Goal: Task Accomplishment & Management: Manage account settings

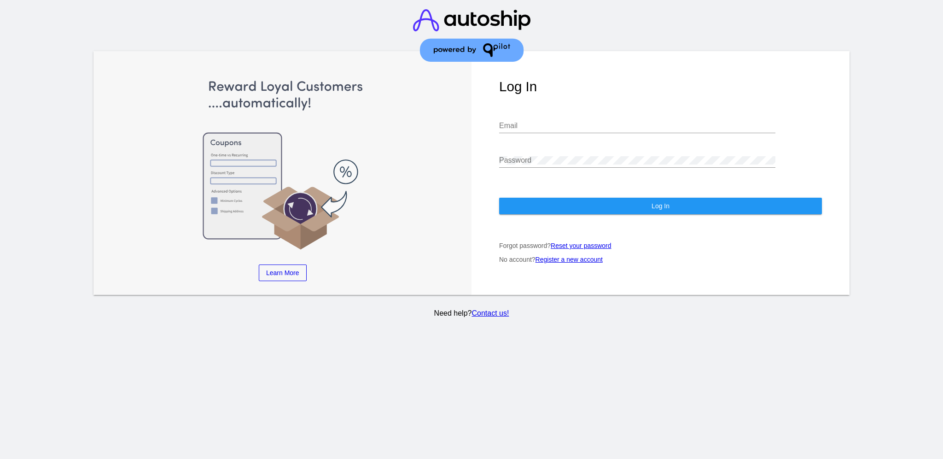
type input "[EMAIL_ADDRESS][DOMAIN_NAME]"
click at [723, 198] on button "Log In" at bounding box center [660, 206] width 323 height 17
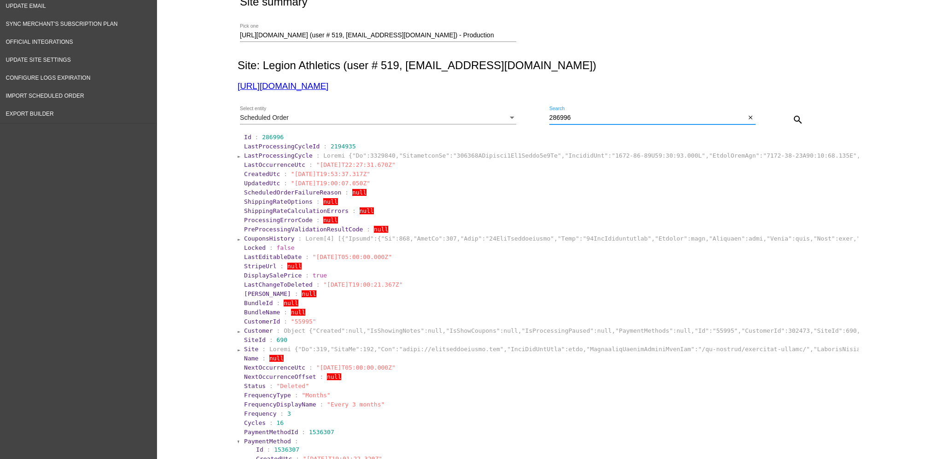
drag, startPoint x: 539, startPoint y: 110, endPoint x: 533, endPoint y: 110, distance: 5.5
click at [533, 110] on div "Scheduled Order Select entity 286996 Search close search" at bounding box center [548, 116] width 621 height 33
paste input "751334"
click at [794, 117] on mat-icon "search" at bounding box center [797, 119] width 11 height 11
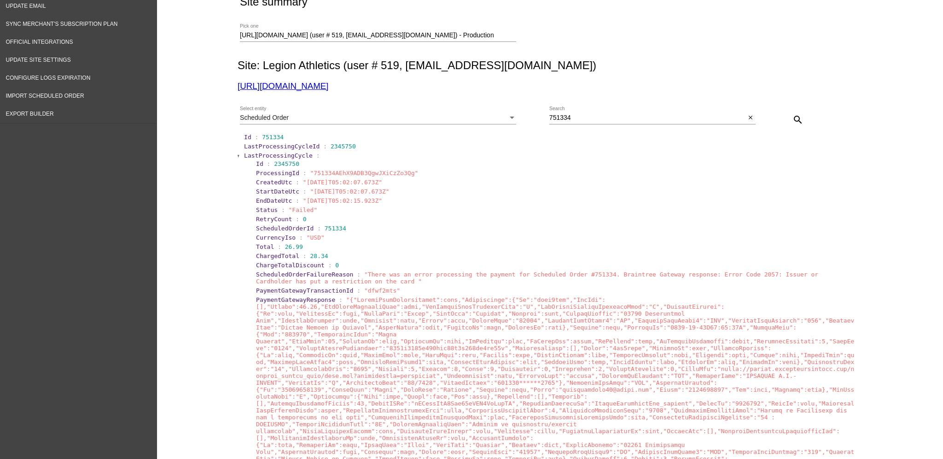
click at [269, 154] on span "LastProcessingCycle" at bounding box center [278, 155] width 69 height 7
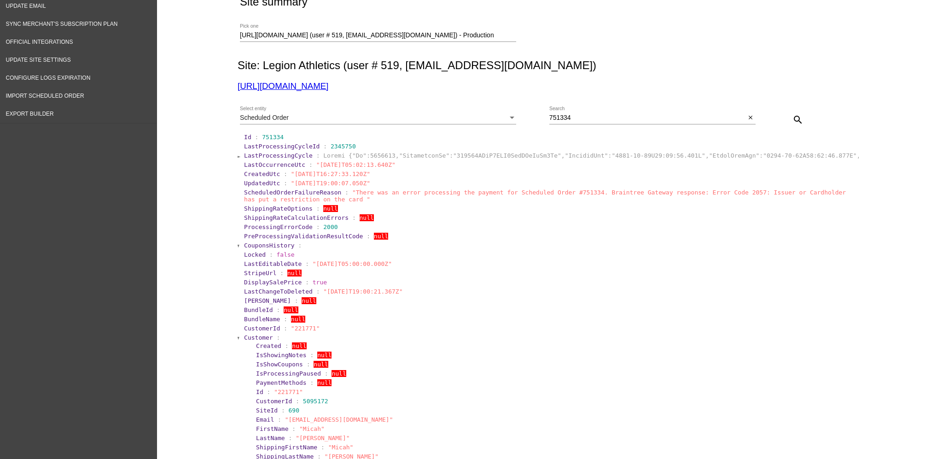
click at [247, 332] on section "CustomerId : "221771"" at bounding box center [550, 328] width 615 height 9
click at [248, 335] on span "Customer" at bounding box center [258, 337] width 29 height 7
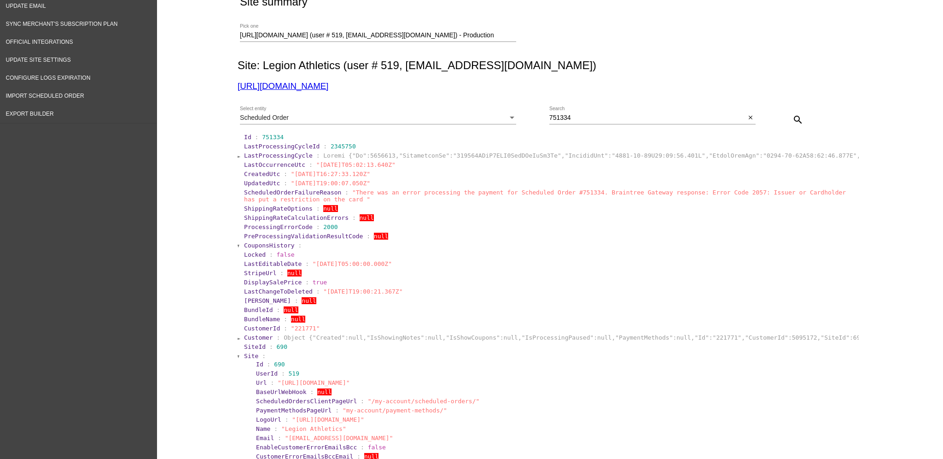
click at [247, 353] on span "Site" at bounding box center [251, 355] width 14 height 7
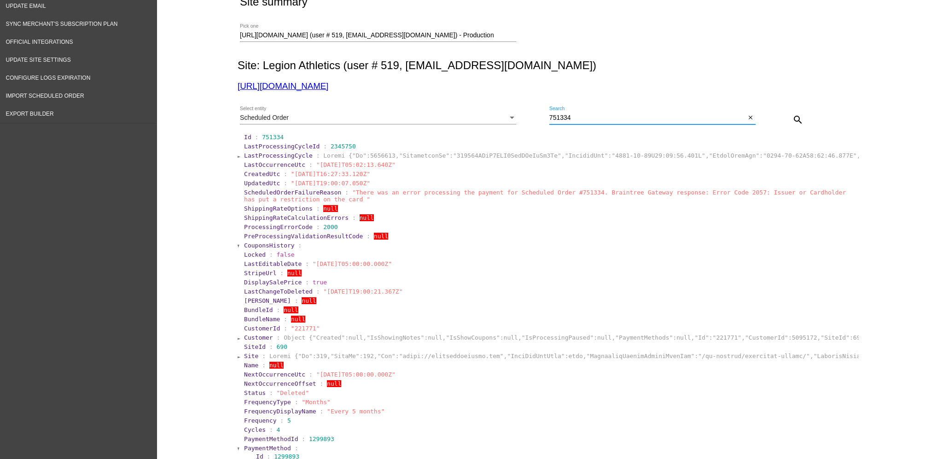
drag, startPoint x: 602, startPoint y: 118, endPoint x: 548, endPoint y: 121, distance: 53.5
click at [549, 121] on input "751334" at bounding box center [647, 117] width 197 height 7
paste input "956408"
drag, startPoint x: 607, startPoint y: 117, endPoint x: 474, endPoint y: 122, distance: 133.1
click at [474, 122] on div "Scheduled Order Select entity 7956408 Search close search" at bounding box center [548, 116] width 621 height 33
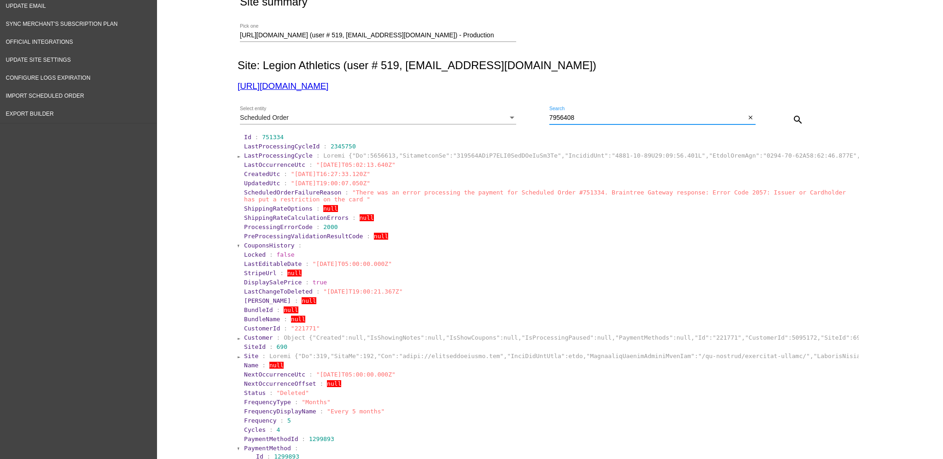
paste input
type input "956408"
click at [792, 117] on mat-icon "search" at bounding box center [797, 119] width 11 height 11
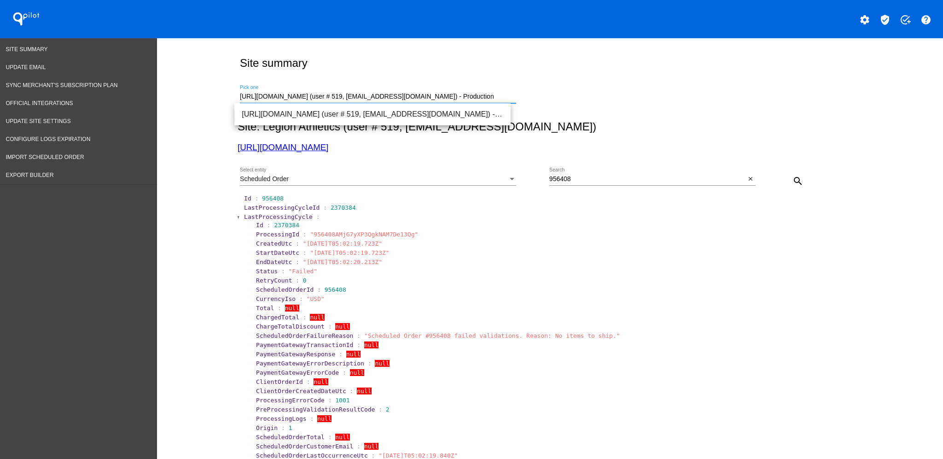
drag, startPoint x: 487, startPoint y: 95, endPoint x: 194, endPoint y: 84, distance: 292.5
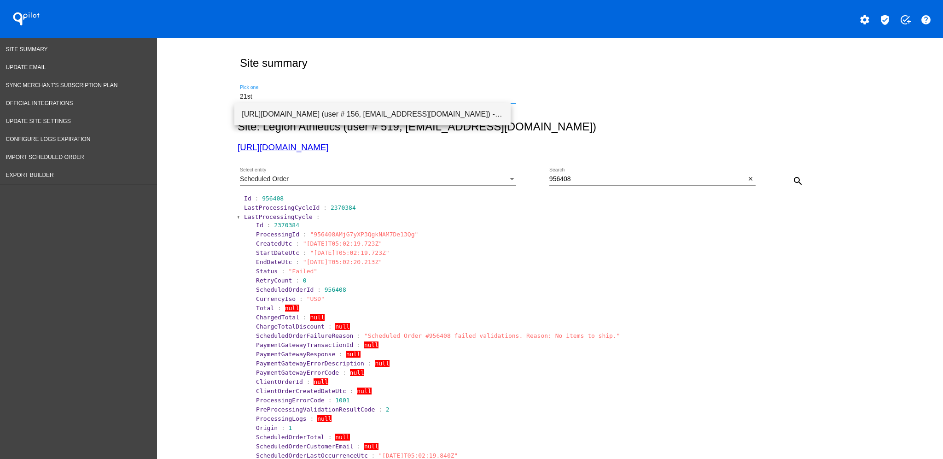
click at [363, 117] on span "https://www.21stcenturysmoke.com (user # 156, ittech@cbdistributorsinc.com) - P…" at bounding box center [372, 114] width 261 height 22
type input "https://www.21stcenturysmoke.com (user # 156, ittech@cbdistributorsinc.com) - P…"
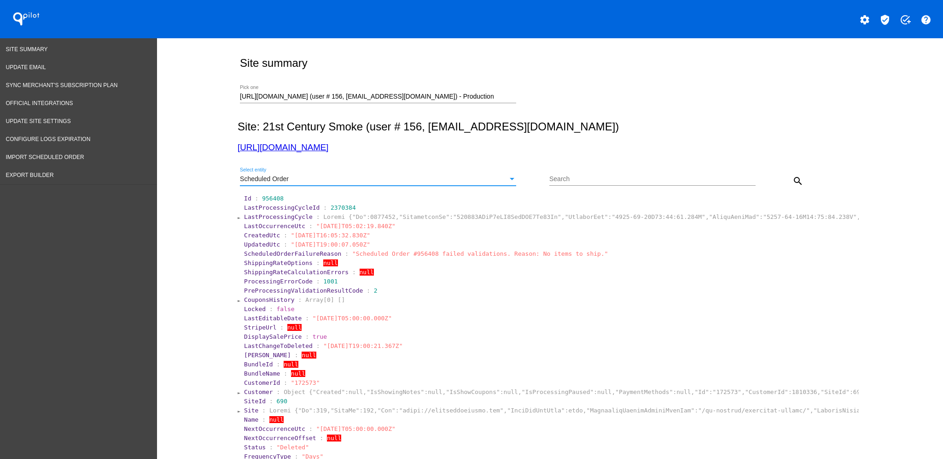
click at [475, 178] on div "Scheduled Order" at bounding box center [374, 178] width 268 height 7
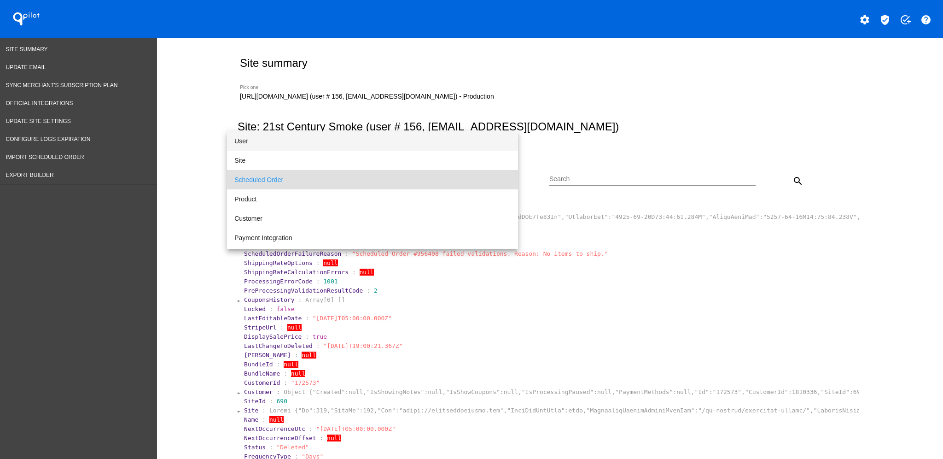
click at [469, 141] on span "User" at bounding box center [372, 140] width 276 height 19
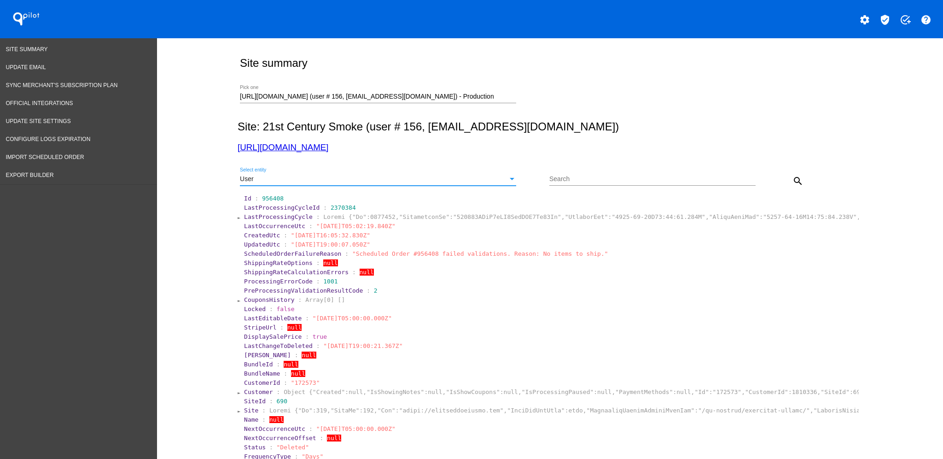
click at [792, 184] on mat-icon "search" at bounding box center [797, 180] width 11 height 11
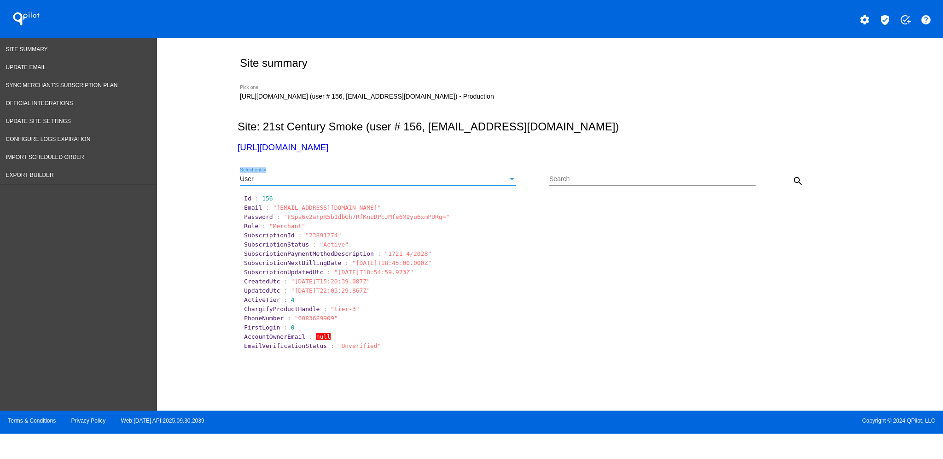
drag, startPoint x: 464, startPoint y: 184, endPoint x: 466, endPoint y: 189, distance: 5.4
click at [466, 189] on div "User Select entity" at bounding box center [378, 181] width 276 height 26
click at [466, 185] on div "User Select entity" at bounding box center [378, 177] width 276 height 18
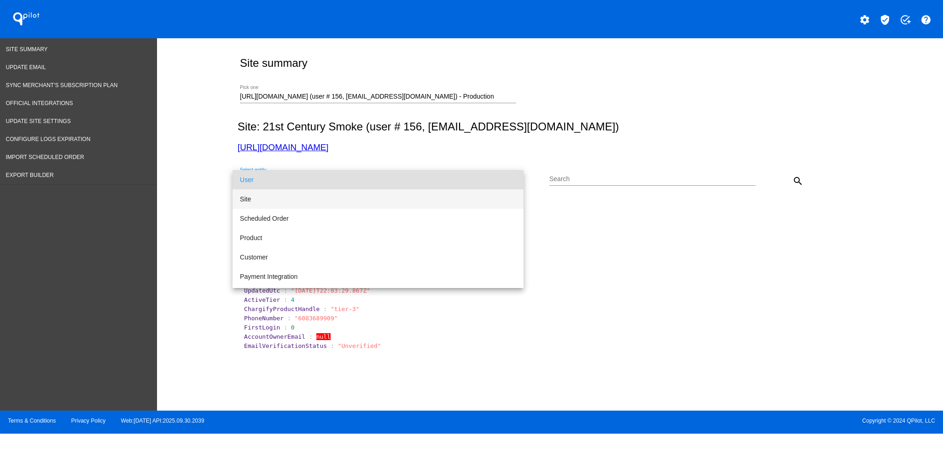
click at [457, 192] on span "Site" at bounding box center [378, 198] width 276 height 19
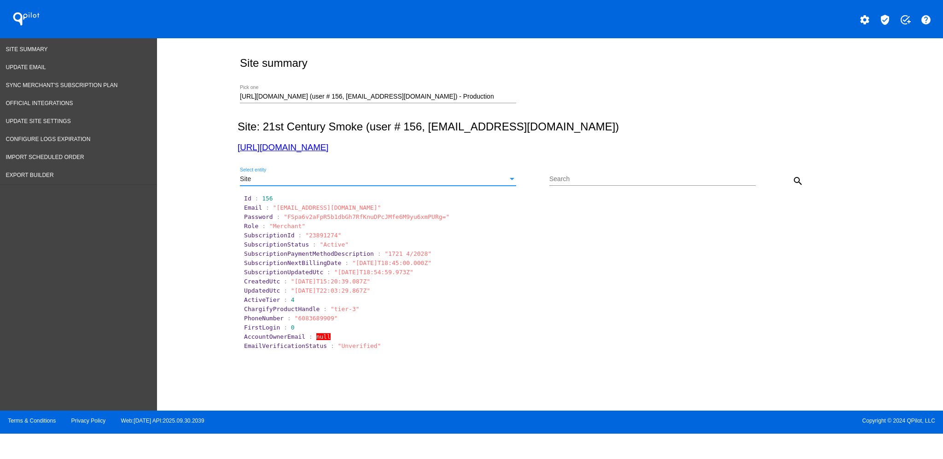
click at [798, 176] on mat-icon "search" at bounding box center [797, 180] width 11 height 11
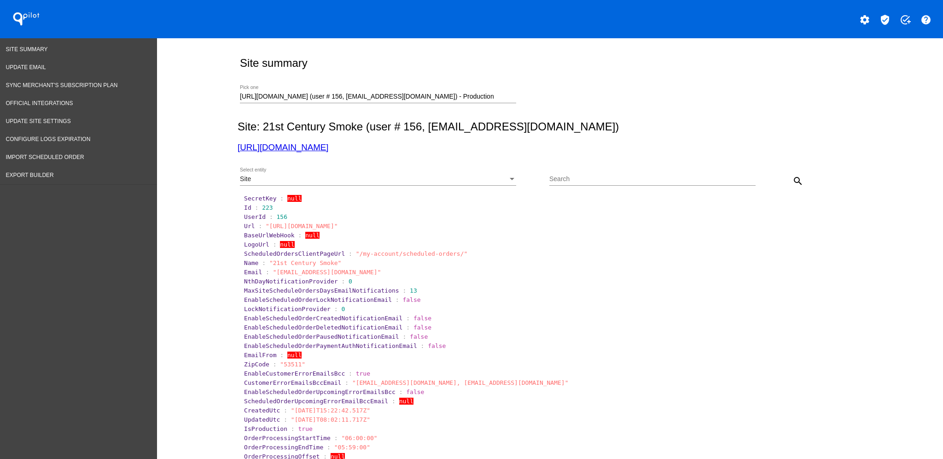
scroll to position [122, 0]
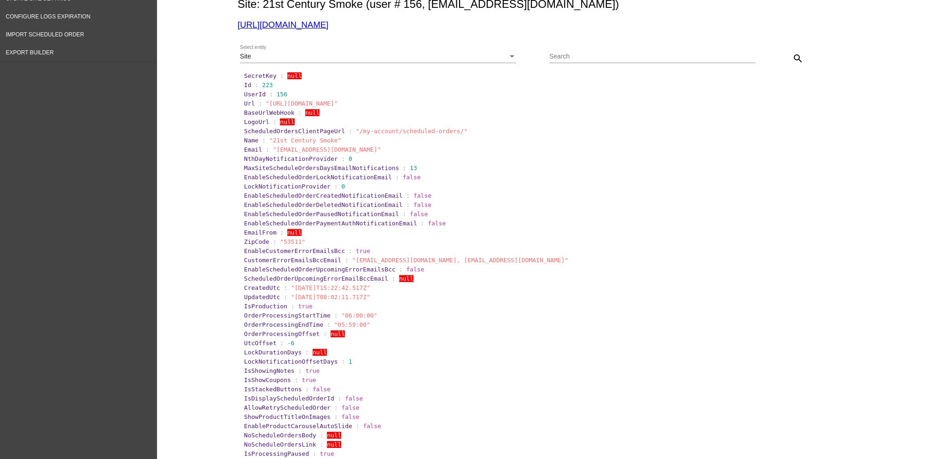
click at [367, 56] on div "Site" at bounding box center [374, 56] width 268 height 7
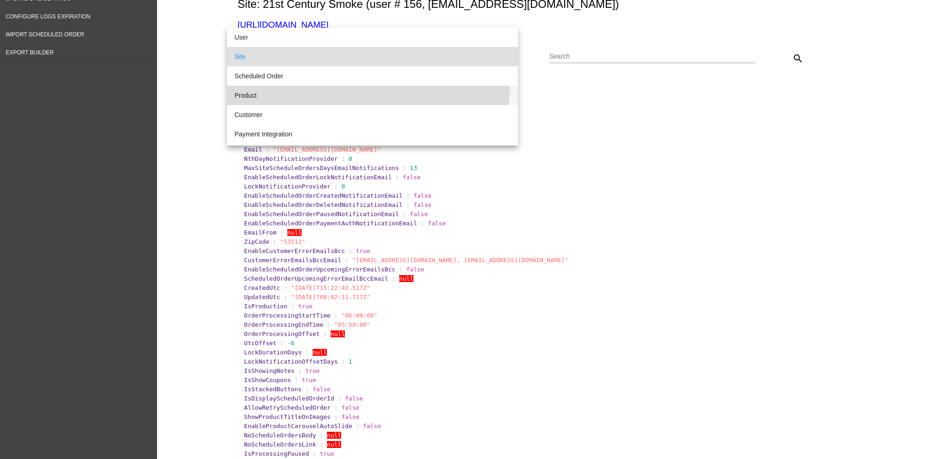
click at [347, 87] on span "Product" at bounding box center [372, 95] width 276 height 19
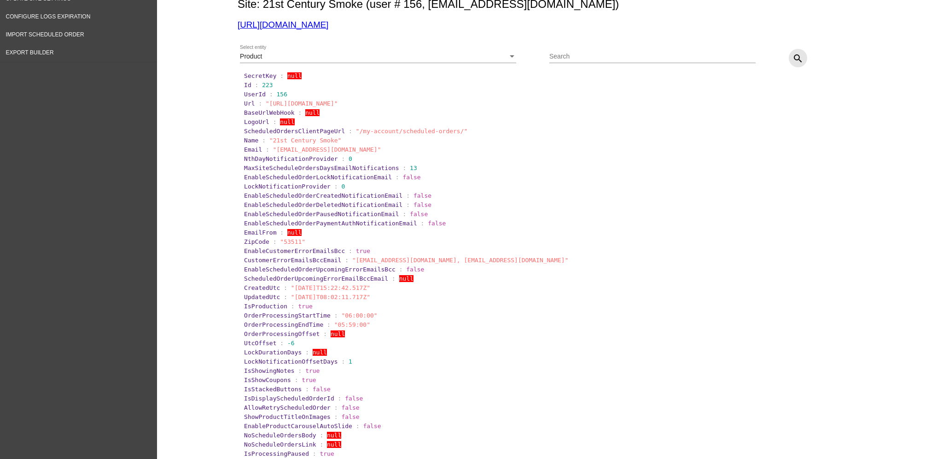
click at [799, 59] on button "search" at bounding box center [798, 58] width 18 height 18
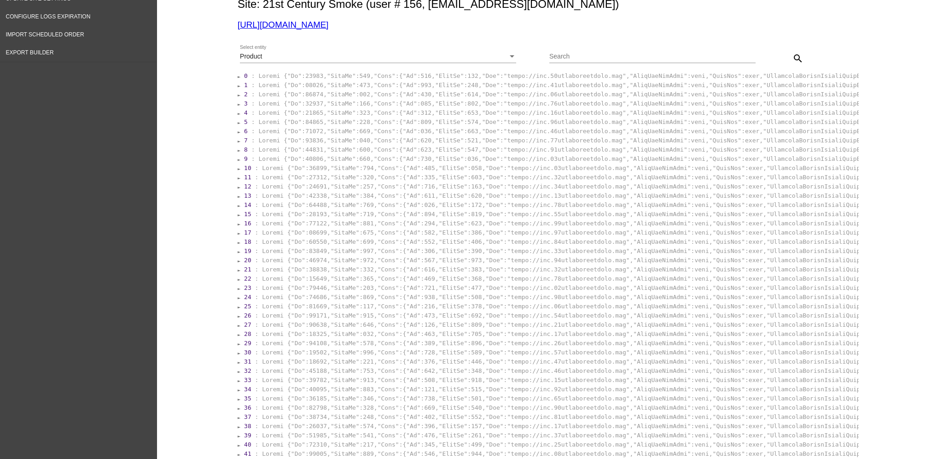
click at [251, 140] on span ":" at bounding box center [253, 140] width 4 height 7
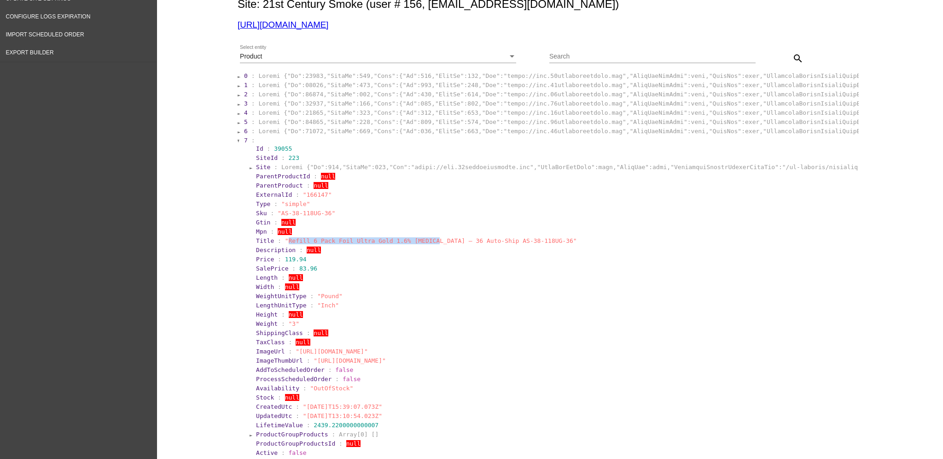
drag, startPoint x: 280, startPoint y: 237, endPoint x: 419, endPoint y: 240, distance: 138.6
click at [419, 240] on span ""Refill 6 Pack Foil Ultra Gold 1.6% Nicotine – 36 Auto-Ship AS-38-118UG-36"" at bounding box center [431, 240] width 292 height 7
drag, startPoint x: 420, startPoint y: 240, endPoint x: 280, endPoint y: 238, distance: 140.0
click at [285, 238] on span ""Refill 6 Pack Foil Ultra Gold 1.6% Nicotine – 36 Auto-Ship AS-38-118UG-36"" at bounding box center [431, 240] width 292 height 7
copy span "Refill 6 Pack Foil Ultra Gold 1.6% Nicotine"
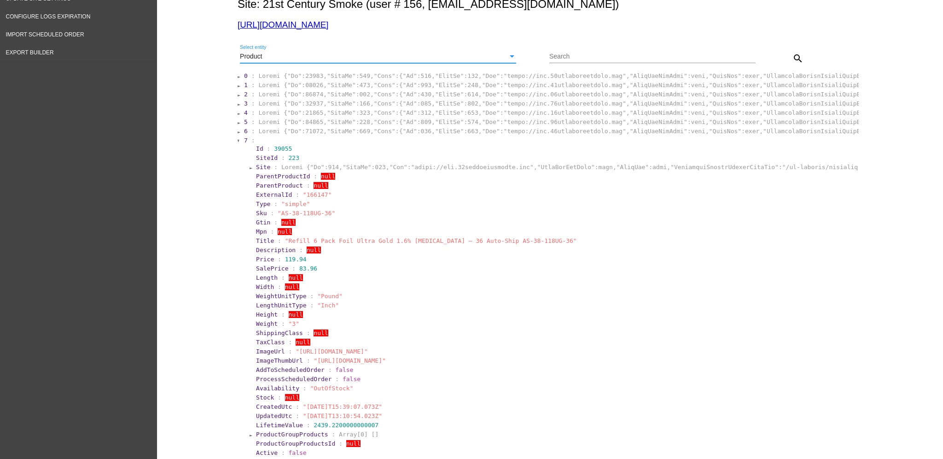
click at [508, 53] on div "Select entity" at bounding box center [512, 56] width 8 height 7
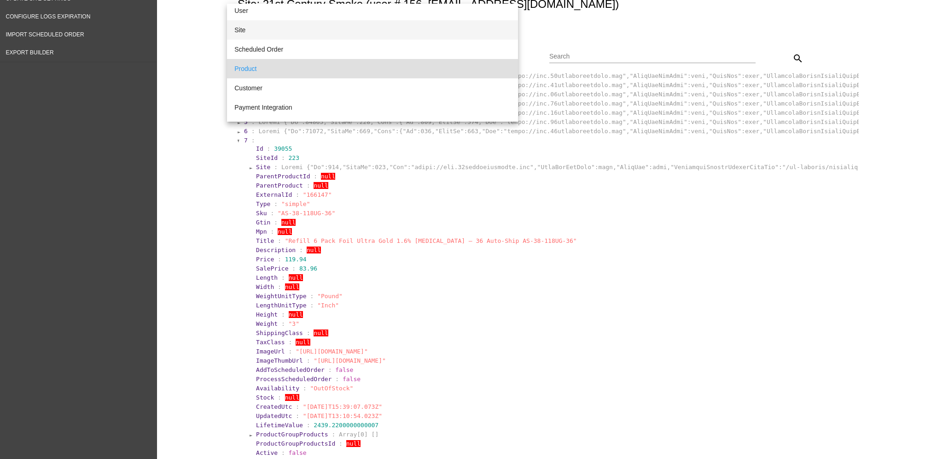
scroll to position [0, 0]
click at [408, 9] on span "User" at bounding box center [372, 13] width 276 height 19
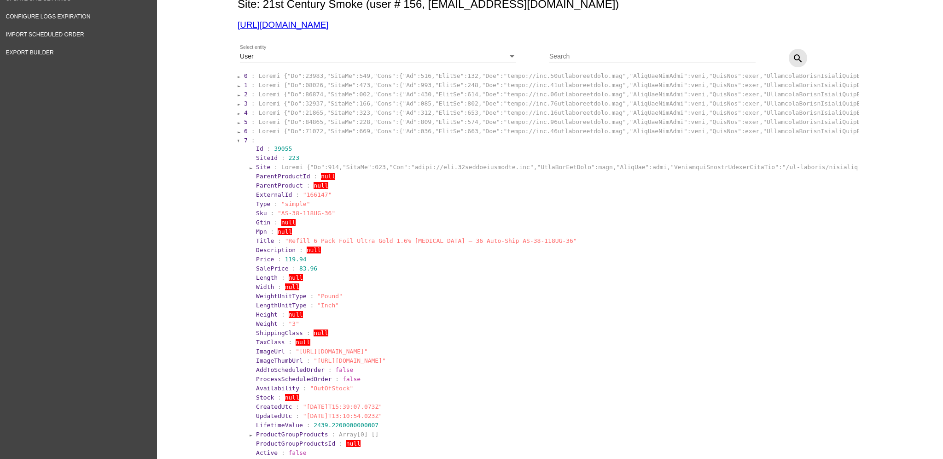
click at [792, 56] on mat-icon "search" at bounding box center [797, 58] width 11 height 11
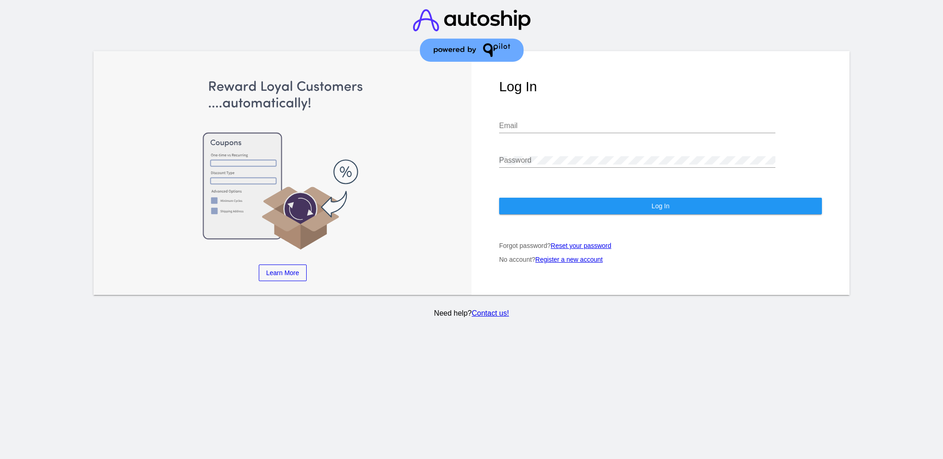
type input "aly@qpilot.cloud"
click at [554, 198] on button "Log In" at bounding box center [660, 206] width 323 height 17
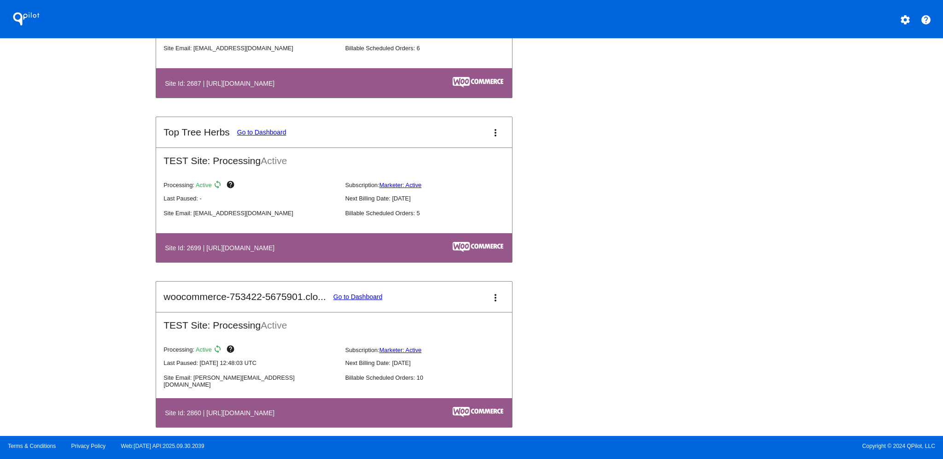
scroll to position [998, 0]
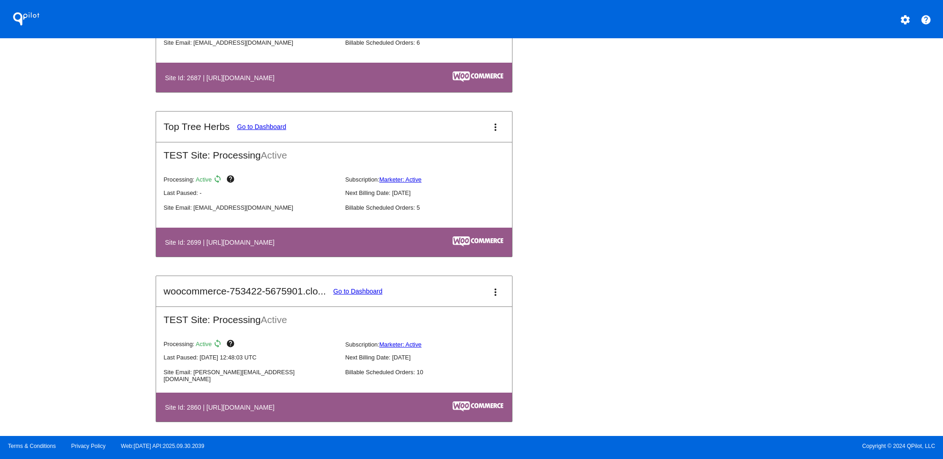
click at [490, 290] on mat-icon "more_vert" at bounding box center [495, 291] width 11 height 11
click at [470, 333] on span "pause processing" at bounding box center [466, 336] width 51 height 7
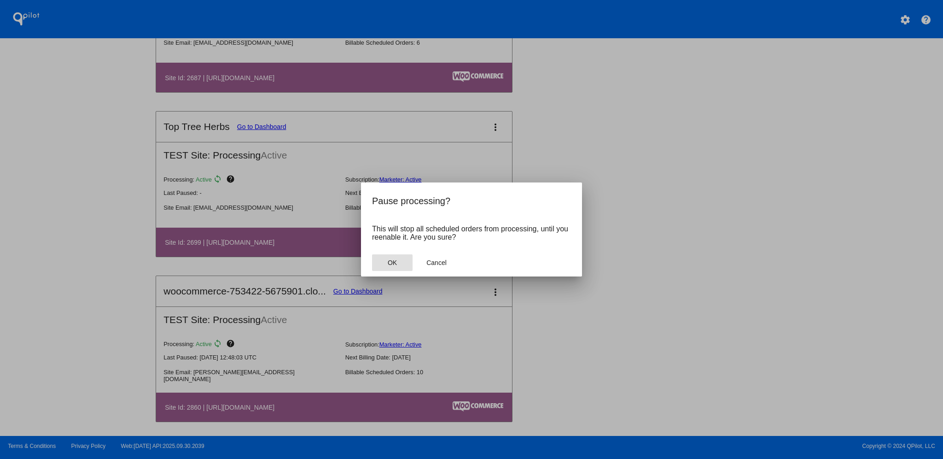
click at [396, 268] on button "OK" at bounding box center [392, 262] width 41 height 17
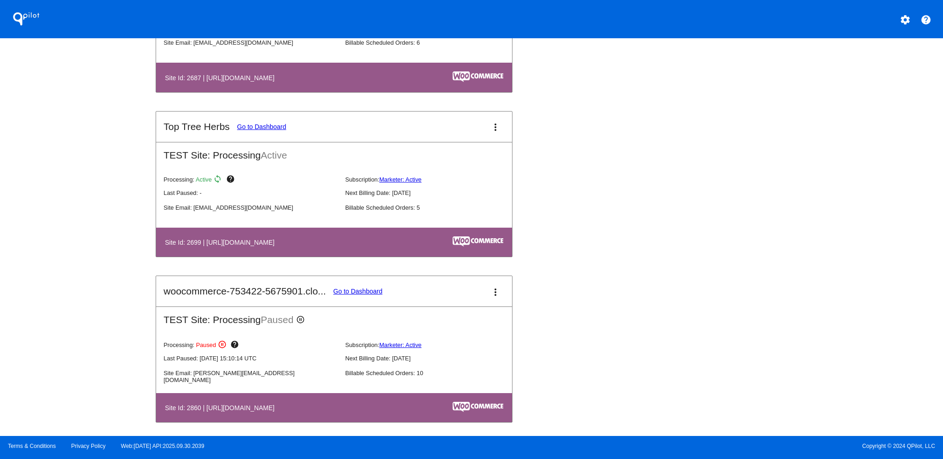
click at [492, 292] on mat-icon "more_vert" at bounding box center [495, 291] width 11 height 11
click at [464, 335] on span "resume processing" at bounding box center [463, 336] width 54 height 7
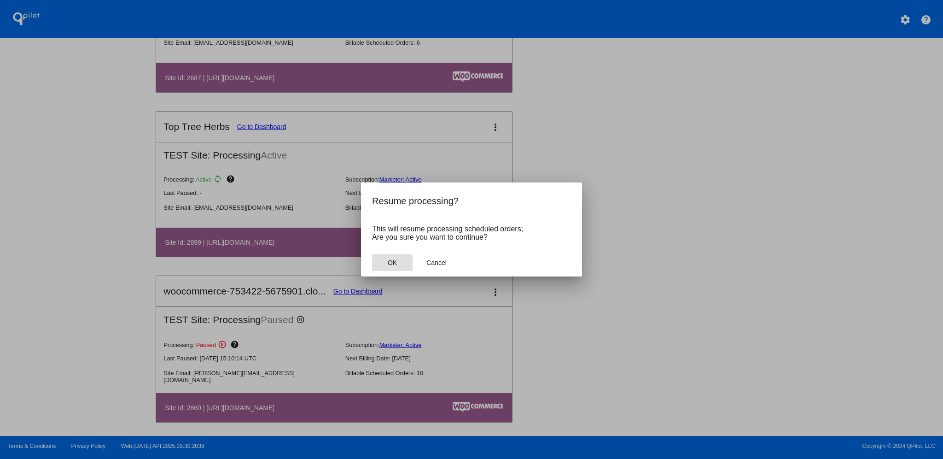
click at [402, 258] on button "OK" at bounding box center [392, 262] width 41 height 17
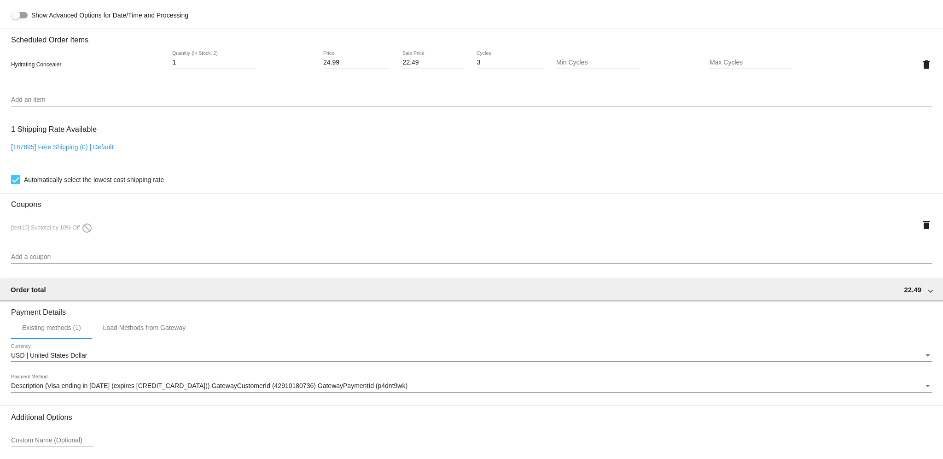
scroll to position [614, 0]
click at [921, 221] on button "delete" at bounding box center [926, 224] width 11 height 18
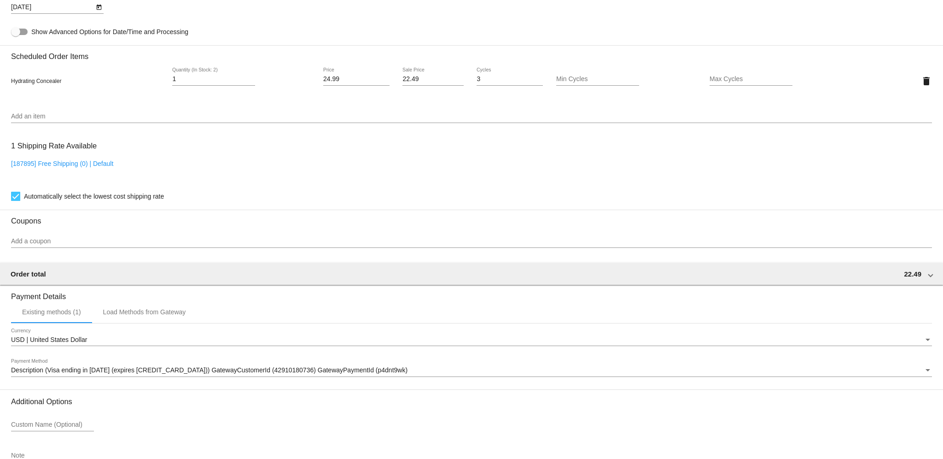
scroll to position [664, 0]
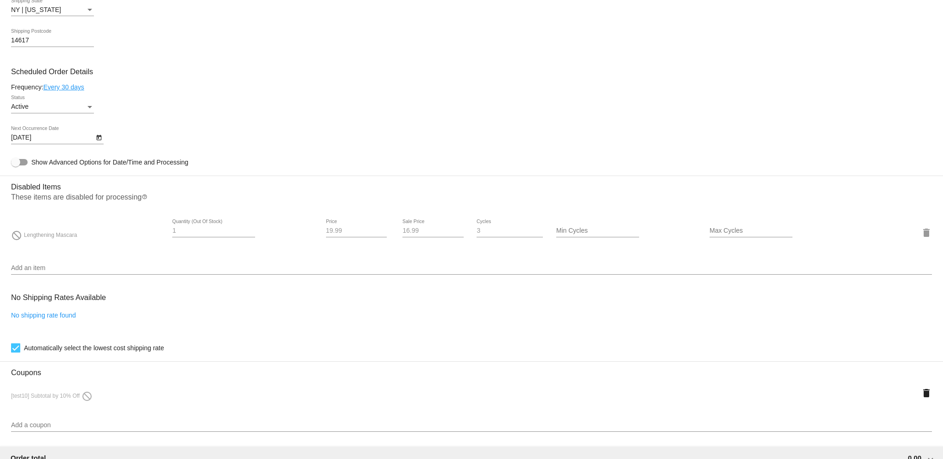
scroll to position [552, 0]
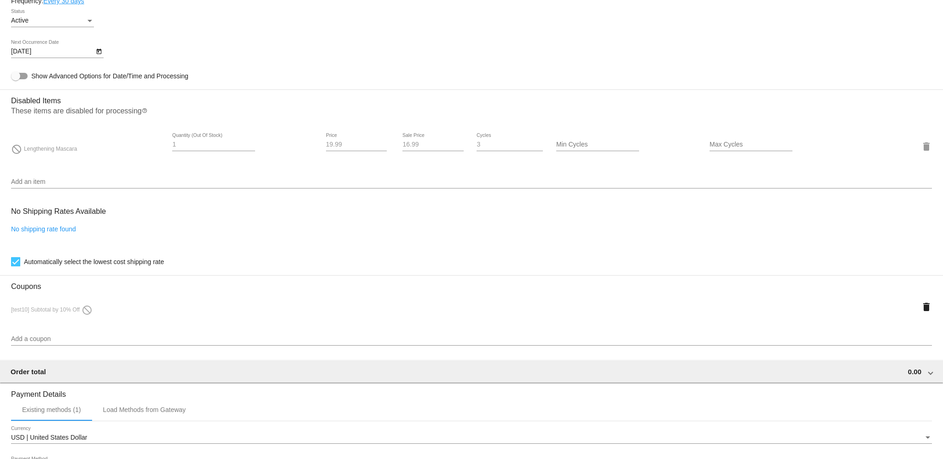
click at [83, 185] on input "Add an item" at bounding box center [471, 181] width 921 height 7
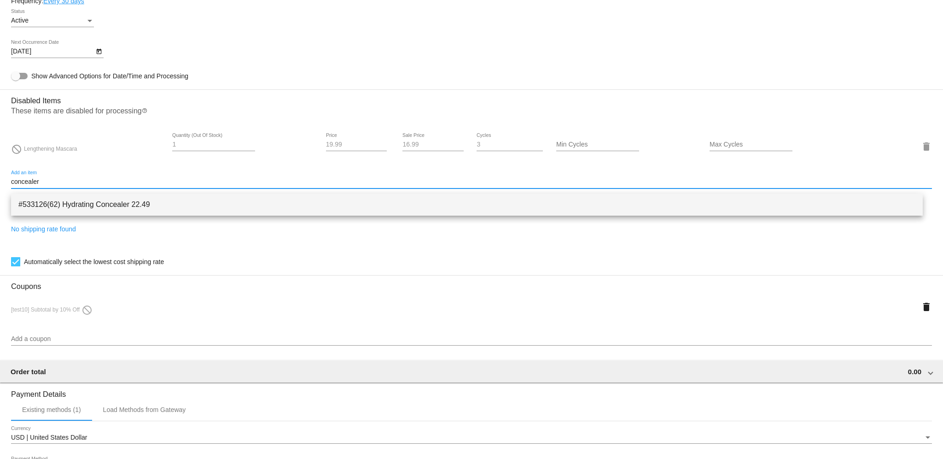
type input "concealer"
click at [91, 198] on span "#533126(62) Hydrating Concealer 22.49" at bounding box center [466, 204] width 897 height 22
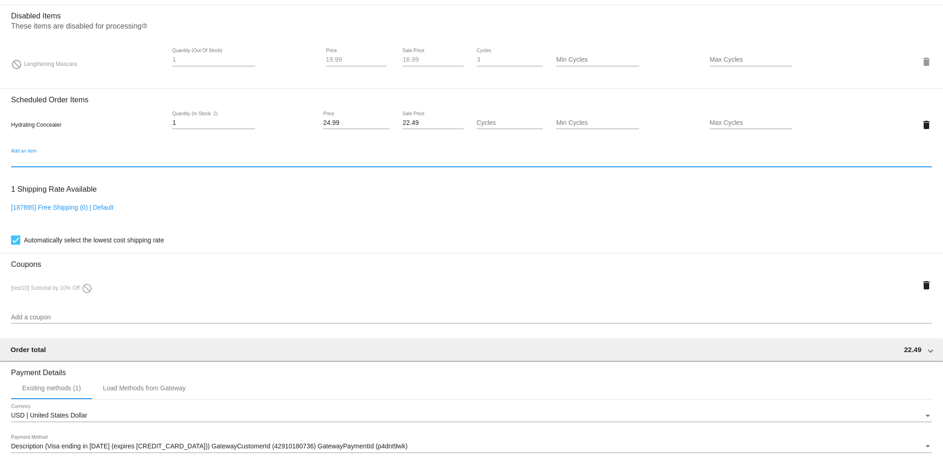
scroll to position [781, 0]
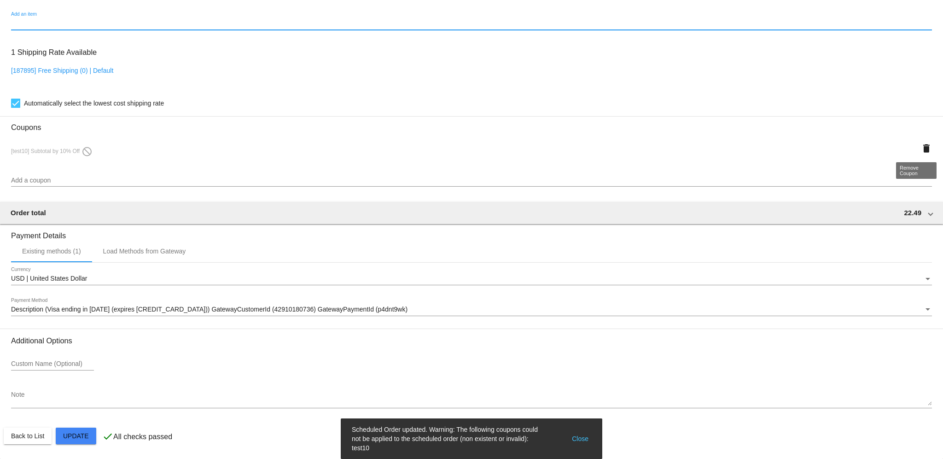
click at [921, 143] on mat-icon "delete" at bounding box center [926, 148] width 11 height 11
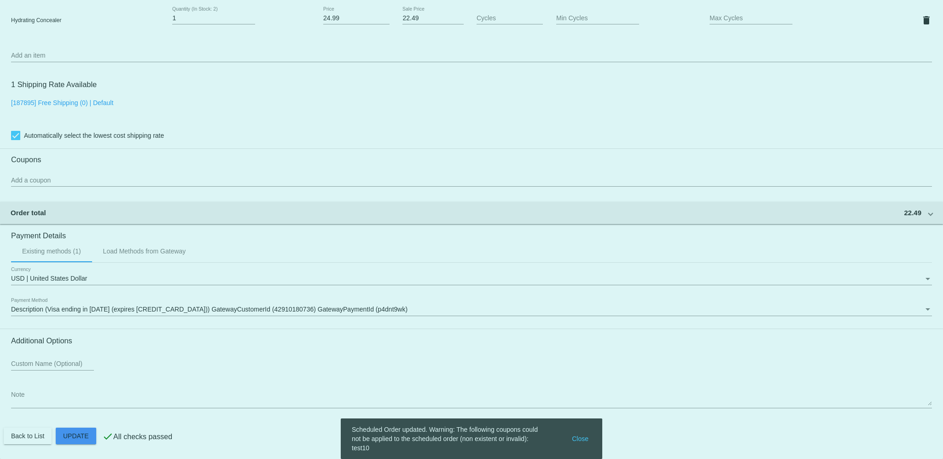
scroll to position [749, 0]
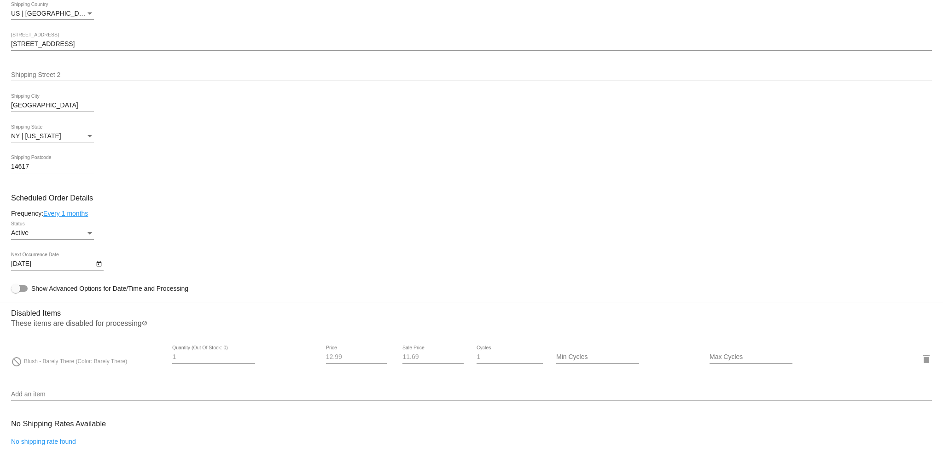
scroll to position [430, 0]
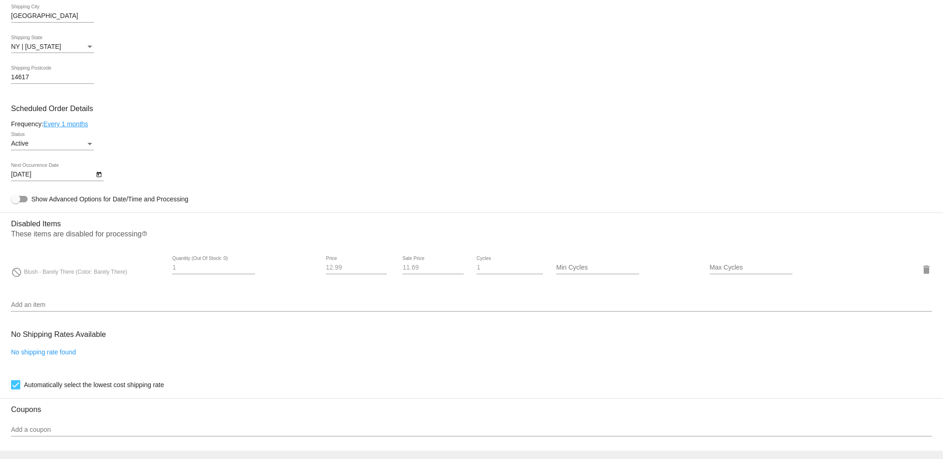
click at [64, 307] on input "Add an item" at bounding box center [471, 304] width 921 height 7
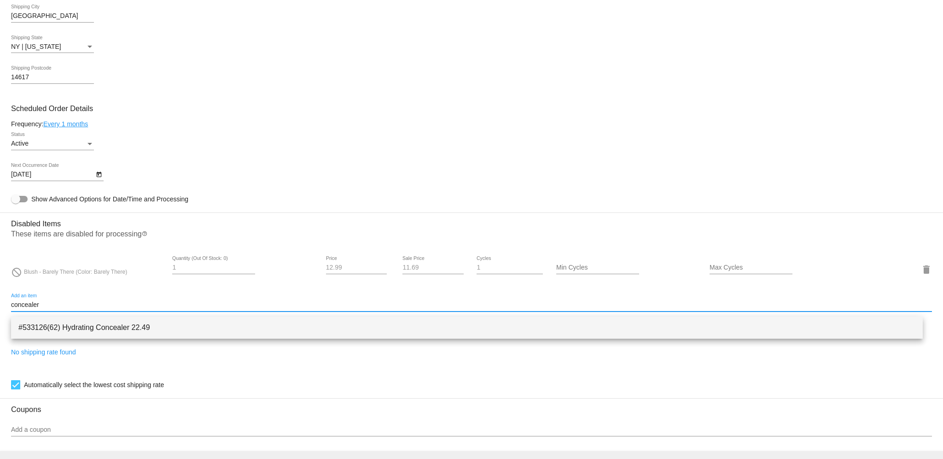
type input "concealer"
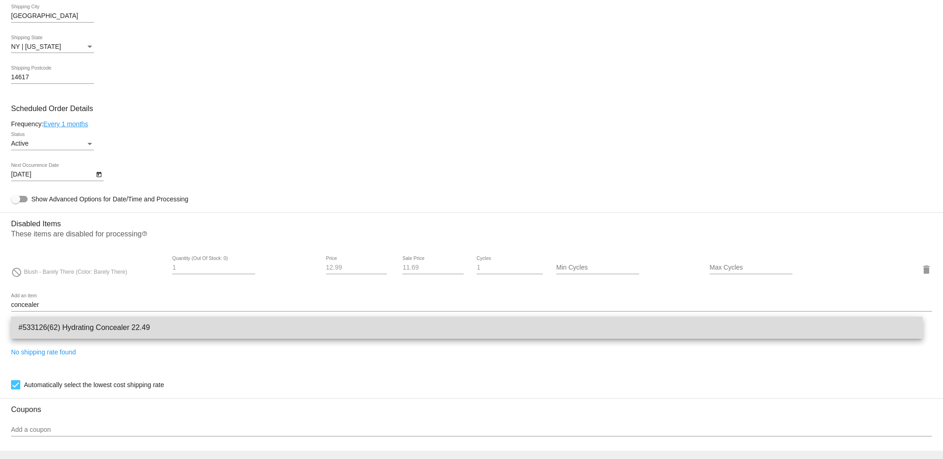
click at [111, 330] on span "#533126(62) Hydrating Concealer 22.49" at bounding box center [466, 327] width 897 height 22
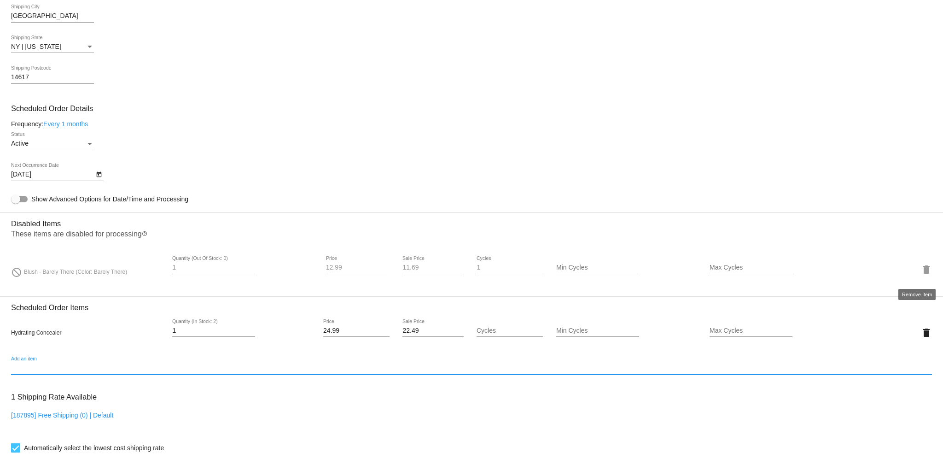
click at [921, 275] on mat-icon "delete" at bounding box center [926, 269] width 11 height 11
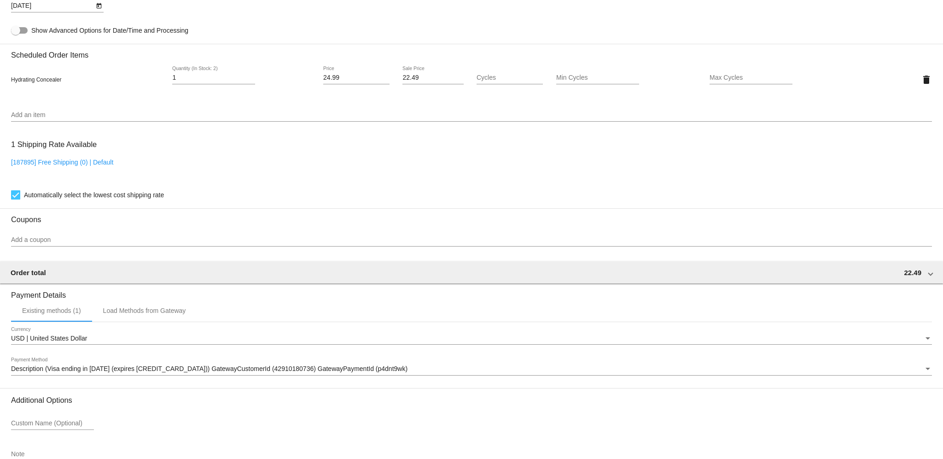
scroll to position [664, 0]
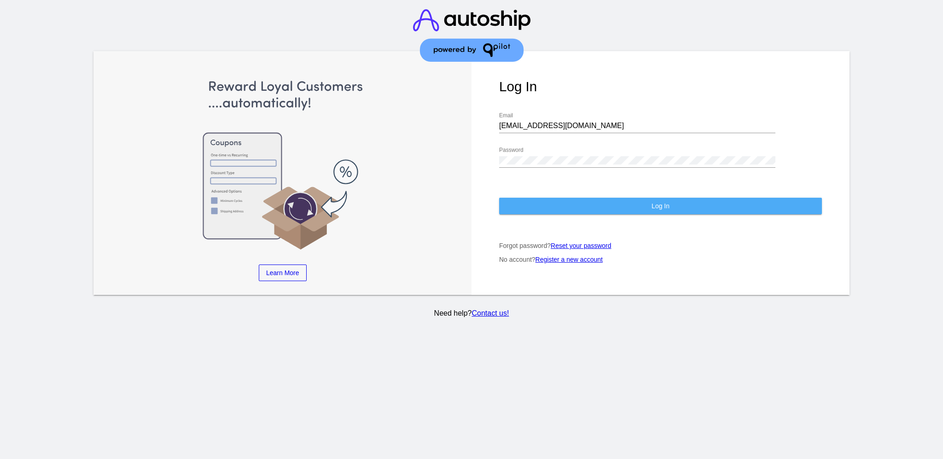
click at [692, 198] on button "Log In" at bounding box center [660, 206] width 323 height 17
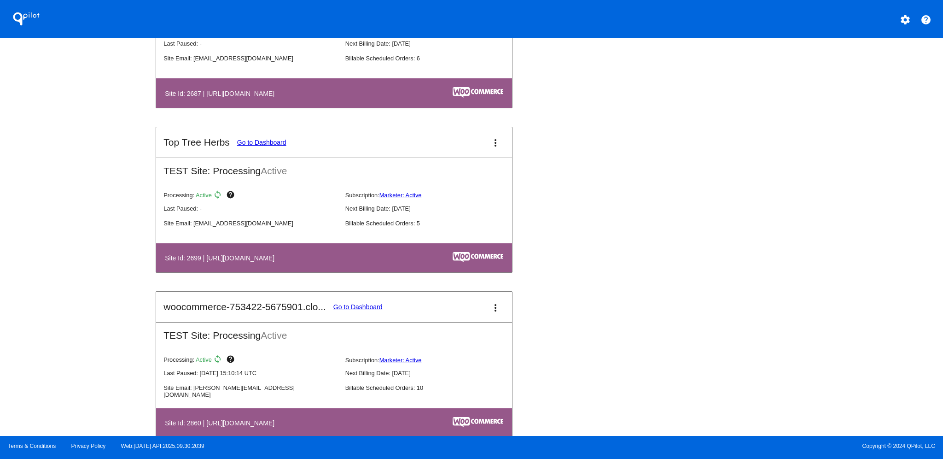
scroll to position [998, 0]
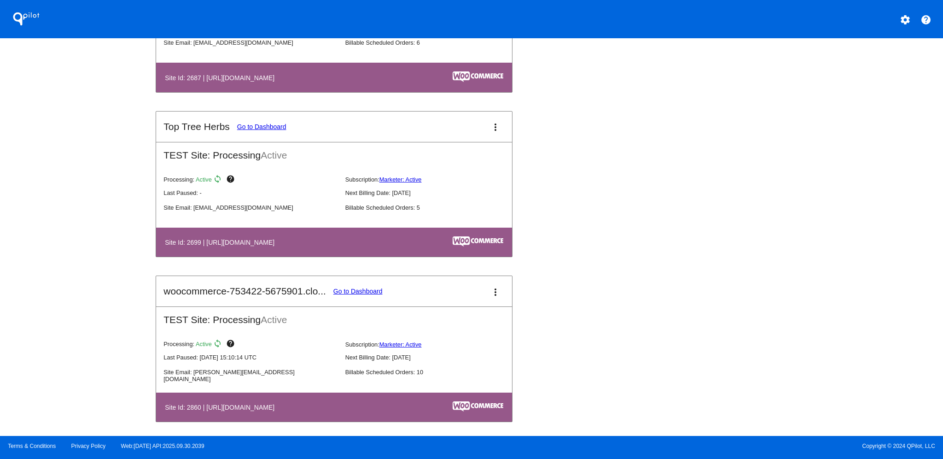
click at [503, 289] on mat-card-header "woocommerce-753422-5675901.clo... Go to Dashboard more_vert" at bounding box center [334, 291] width 356 height 30
click at [490, 286] on mat-icon "more_vert" at bounding box center [495, 291] width 11 height 11
click at [468, 339] on span "pause processing" at bounding box center [466, 336] width 51 height 7
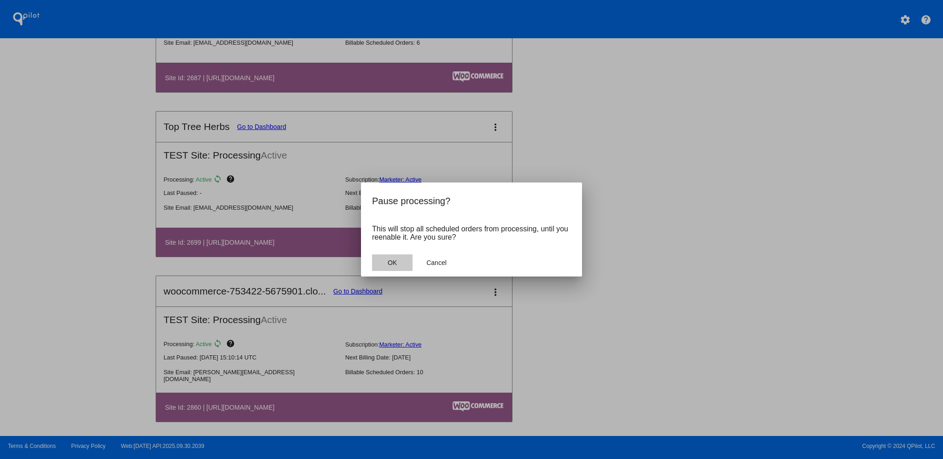
click at [389, 264] on span "OK" at bounding box center [392, 262] width 9 height 7
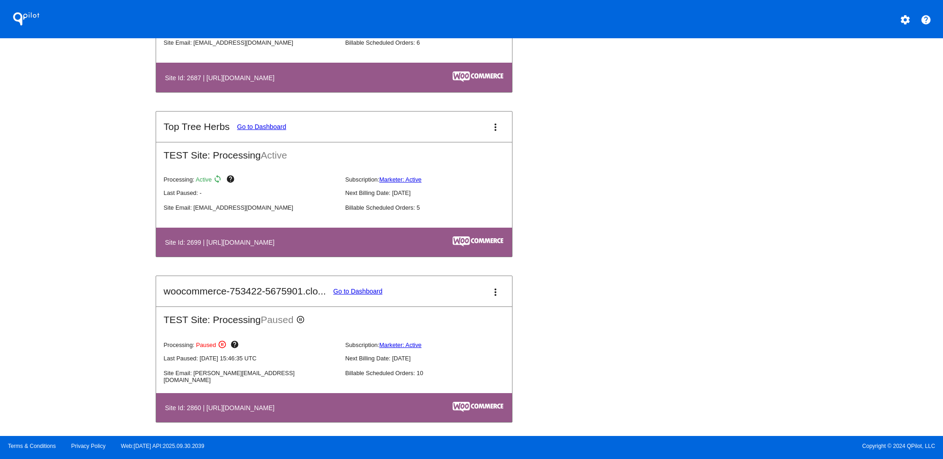
click at [490, 286] on mat-icon "more_vert" at bounding box center [495, 291] width 11 height 11
click at [492, 336] on button "play_arrow resume processing" at bounding box center [453, 336] width 89 height 22
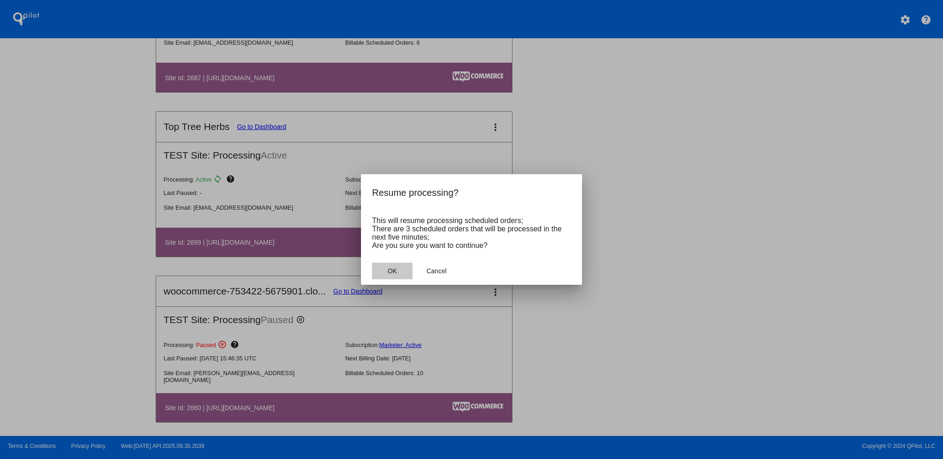
click at [389, 268] on span "OK" at bounding box center [392, 270] width 9 height 7
